Goal: Find specific page/section: Find specific page/section

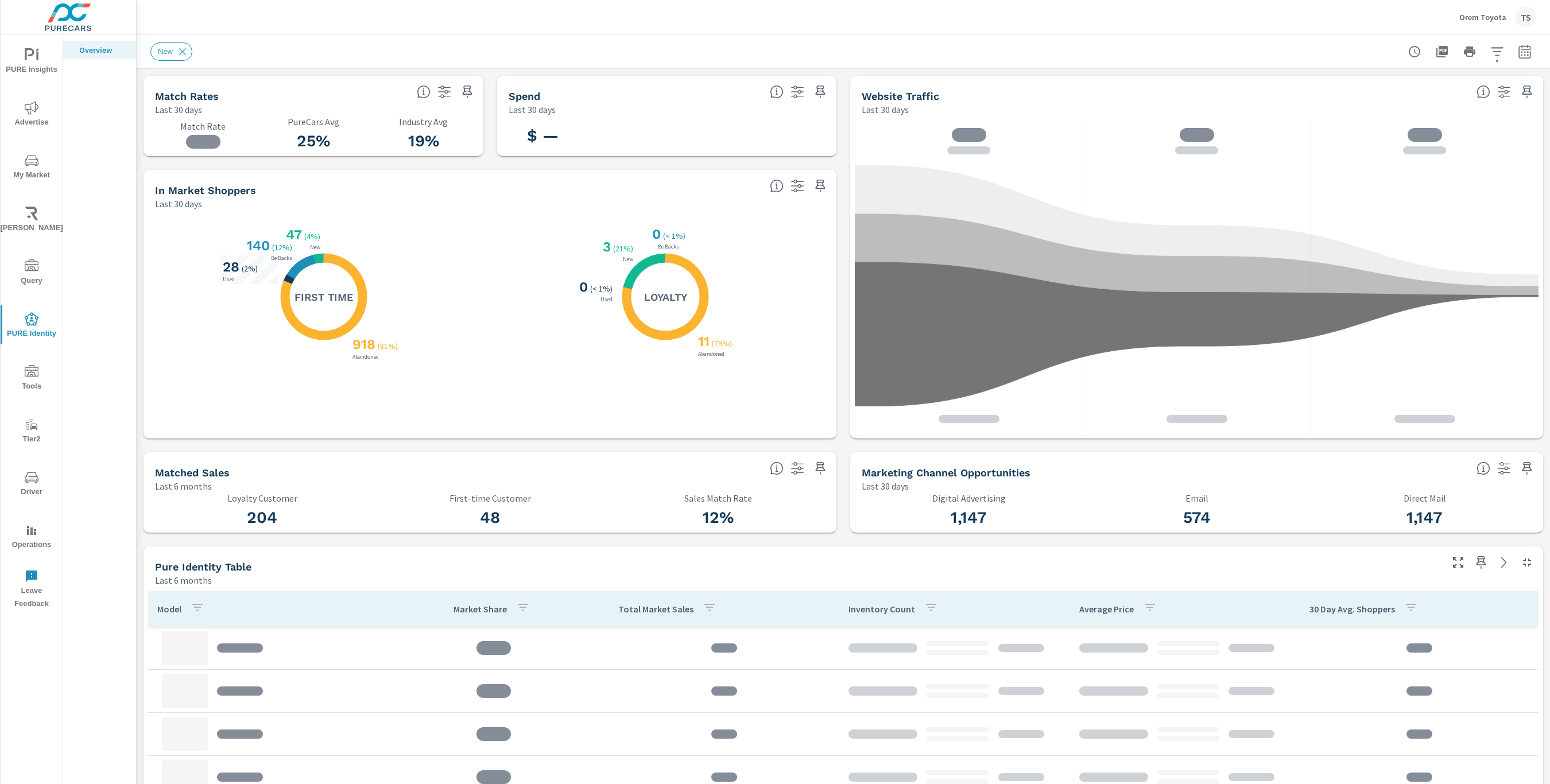
click at [30, 390] on span "Tools" at bounding box center [31, 379] width 55 height 28
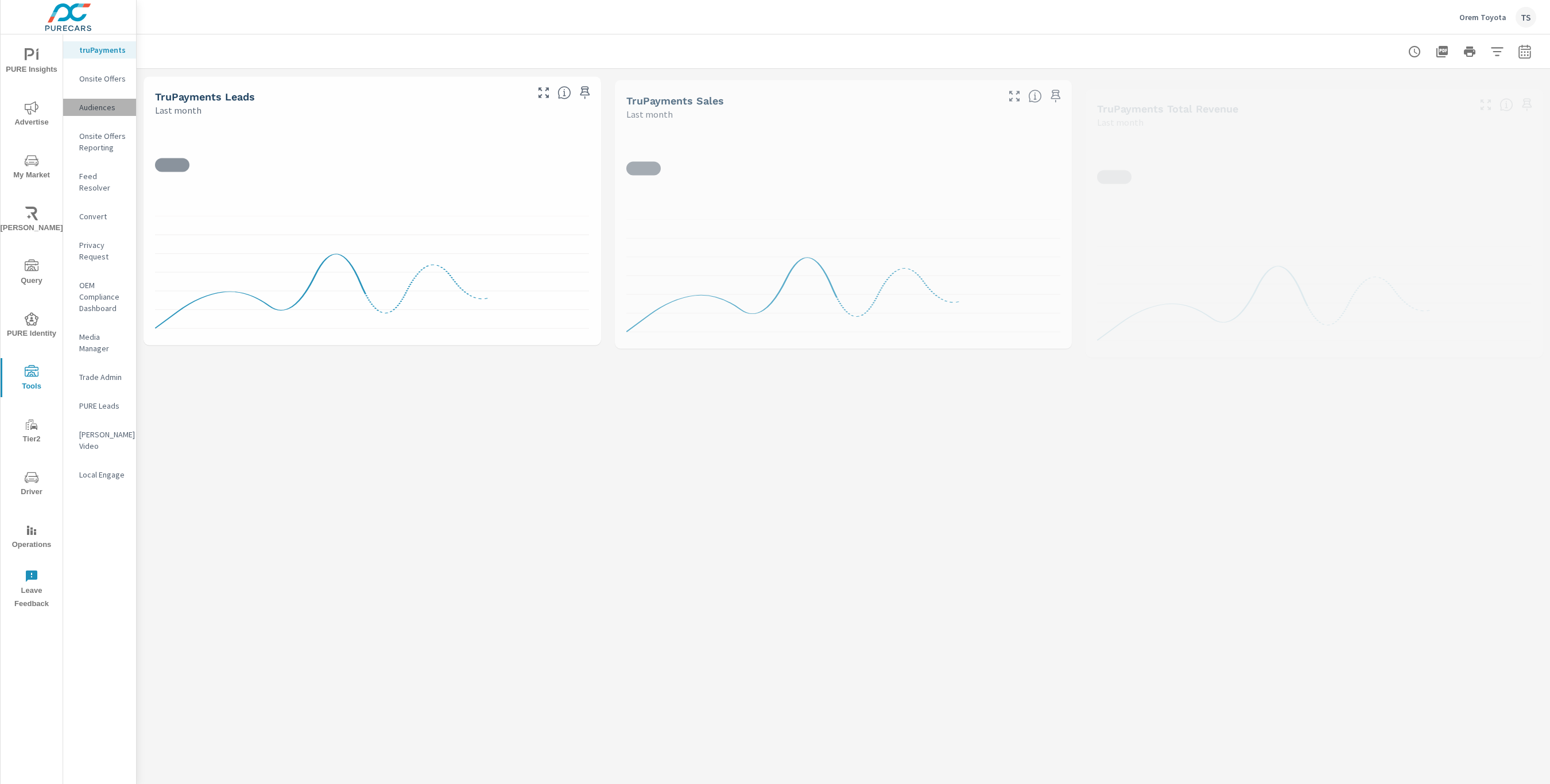
click at [105, 108] on p "Audiences" at bounding box center [103, 107] width 48 height 12
